Goal: Transaction & Acquisition: Purchase product/service

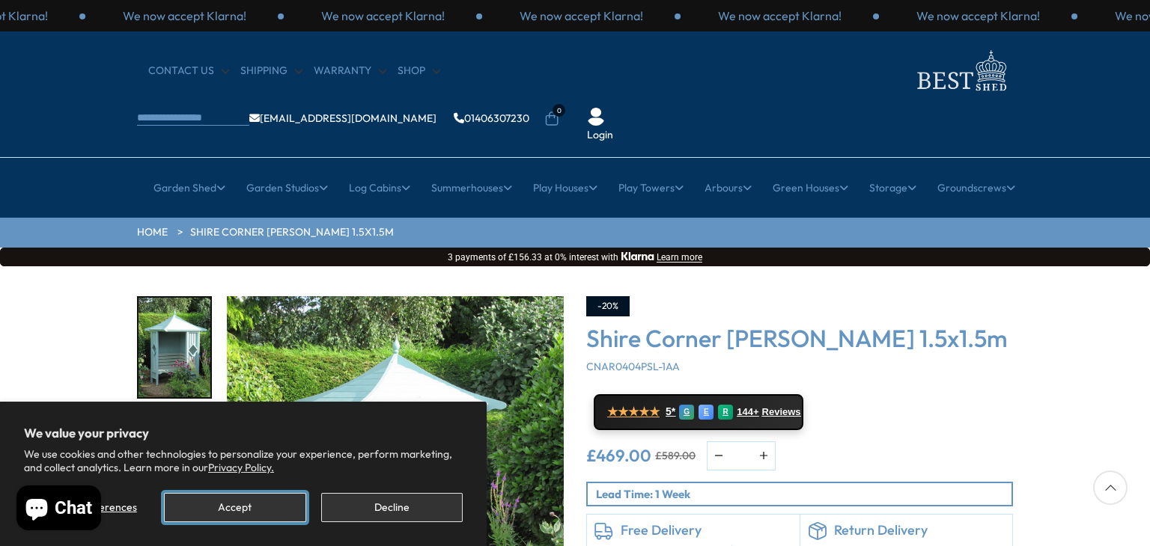
click at [239, 503] on button "Accept" at bounding box center [234, 507] width 141 height 29
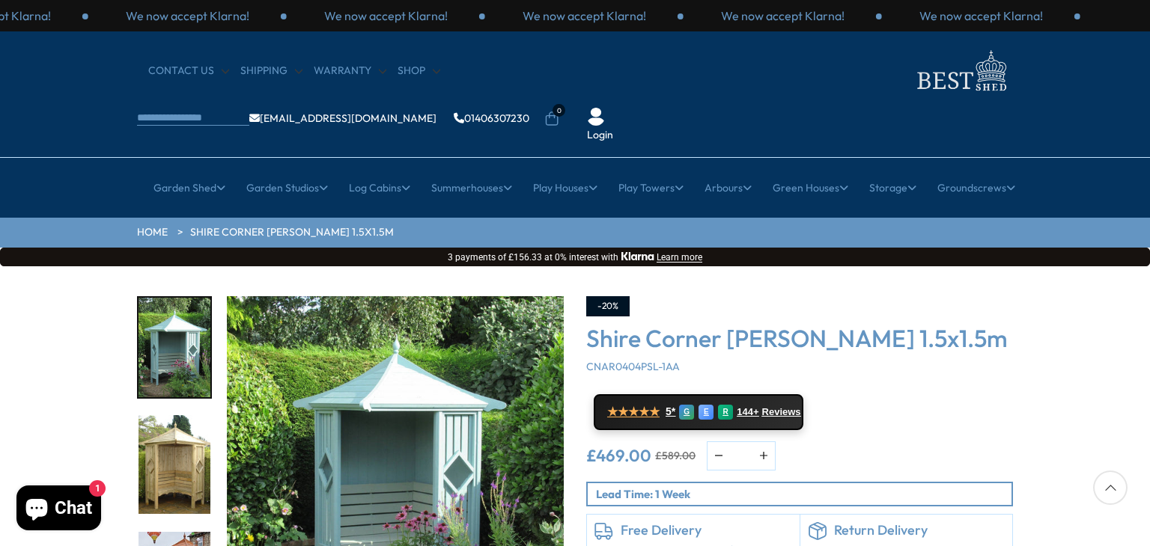
click at [1146, 534] on div "Click To Expand Click To Expand Click To Expand Click To Expand Click To Expand…" at bounding box center [575, 492] width 1150 height 452
click at [174, 425] on img "2 / 14" at bounding box center [174, 465] width 72 height 100
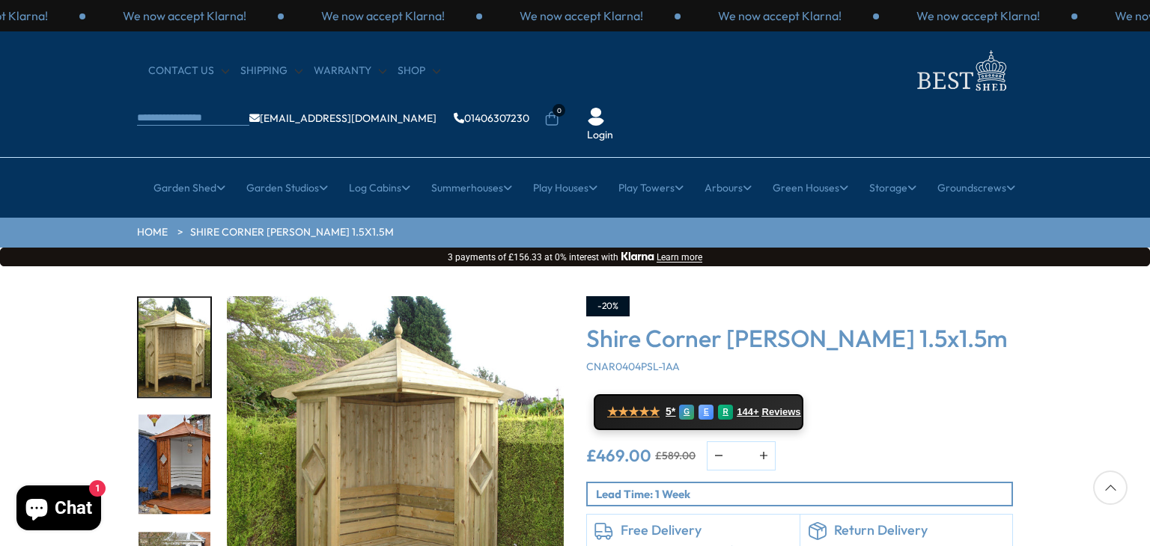
click at [174, 425] on img "3 / 14" at bounding box center [174, 465] width 72 height 100
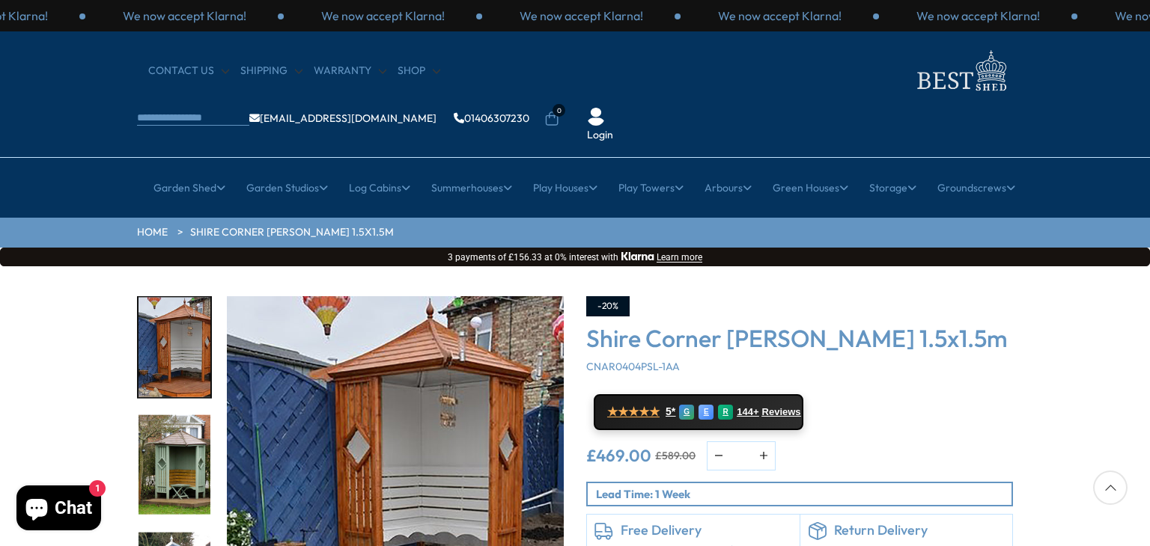
click at [174, 425] on img "4 / 14" at bounding box center [174, 465] width 72 height 100
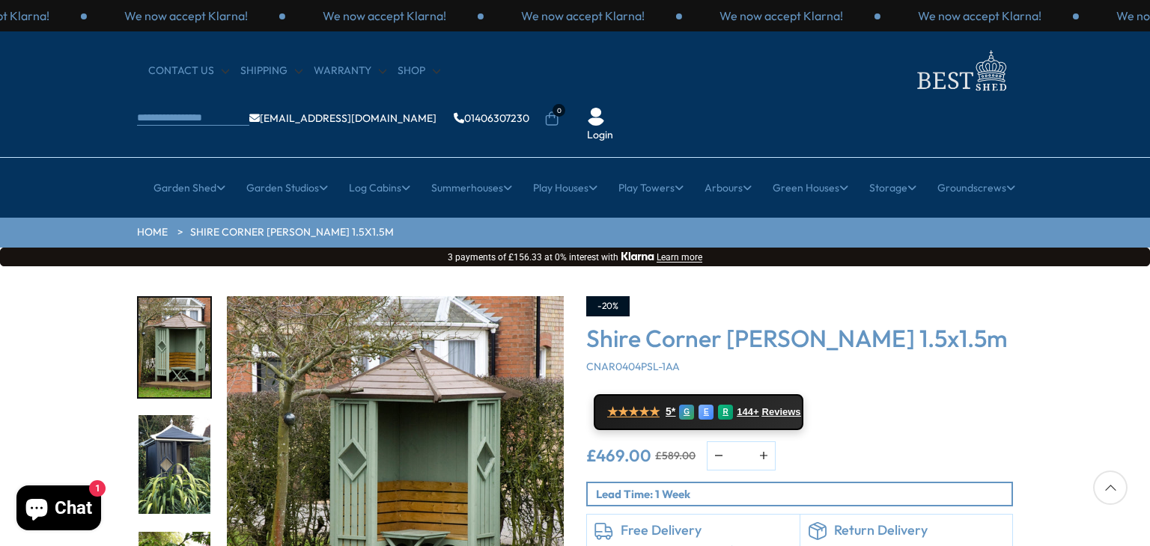
click at [174, 425] on img "5 / 14" at bounding box center [174, 465] width 72 height 100
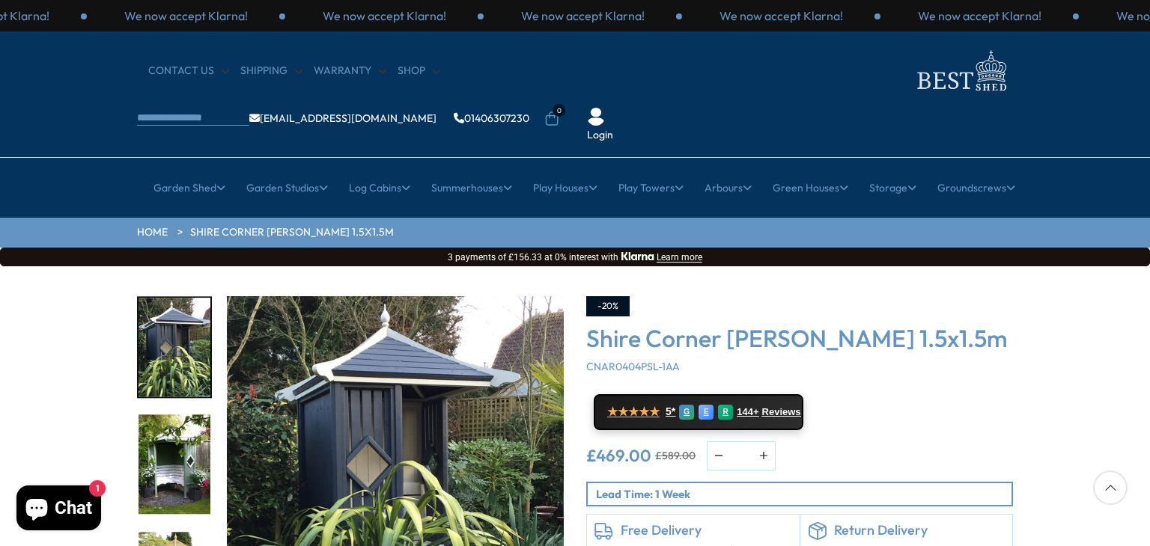
click at [174, 425] on img "6 / 14" at bounding box center [174, 465] width 72 height 100
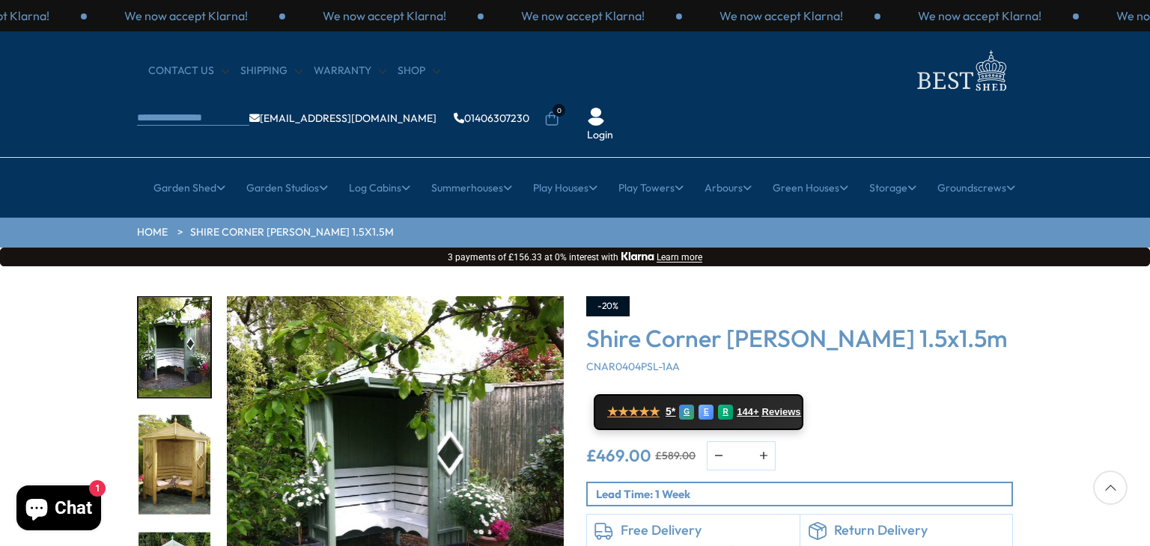
click at [174, 425] on img "7 / 14" at bounding box center [174, 465] width 72 height 100
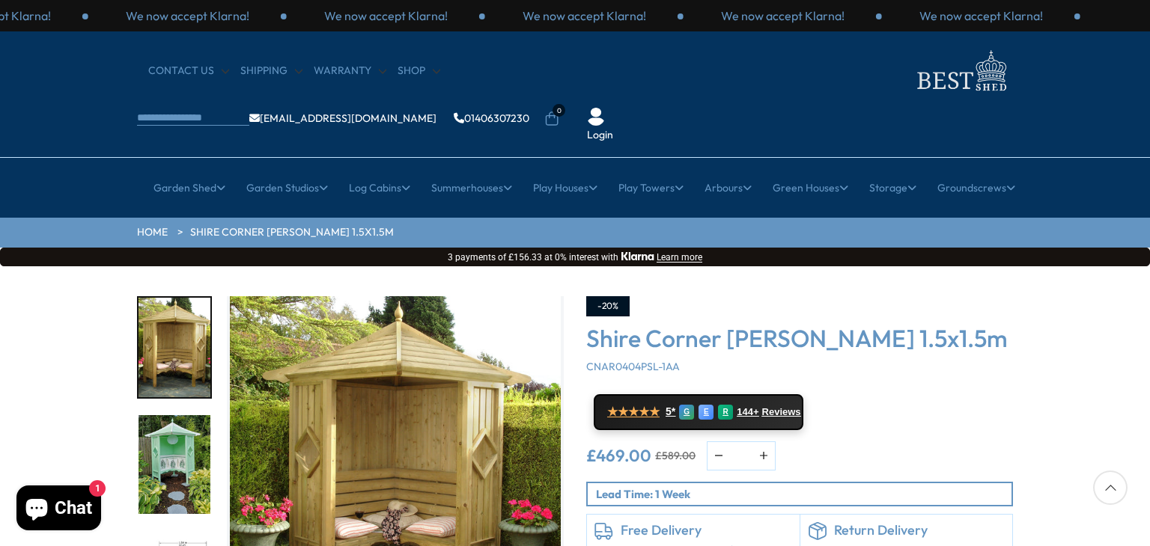
click at [174, 425] on img "8 / 14" at bounding box center [174, 465] width 72 height 100
